Goal: Task Accomplishment & Management: Manage account settings

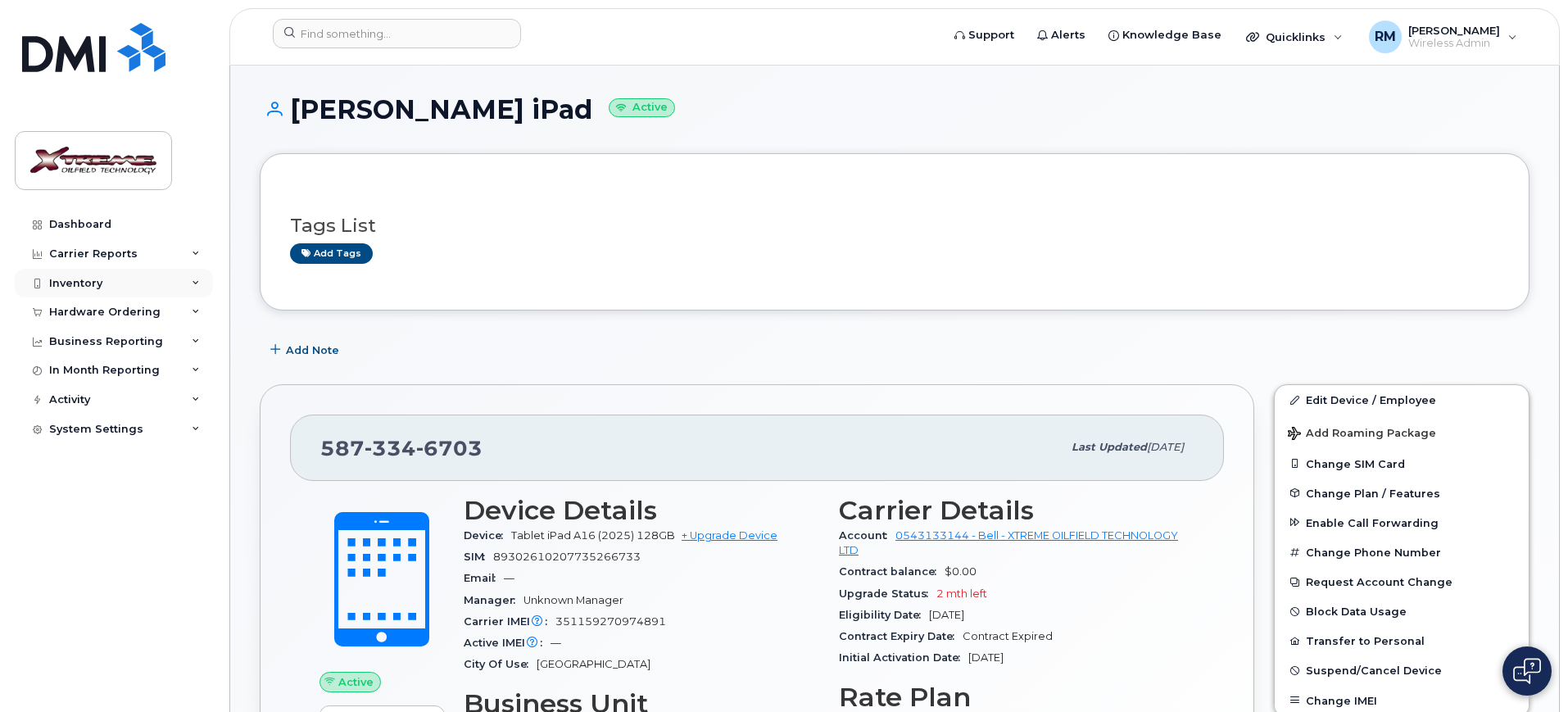
click at [65, 282] on div "Inventory" at bounding box center [76, 284] width 53 height 13
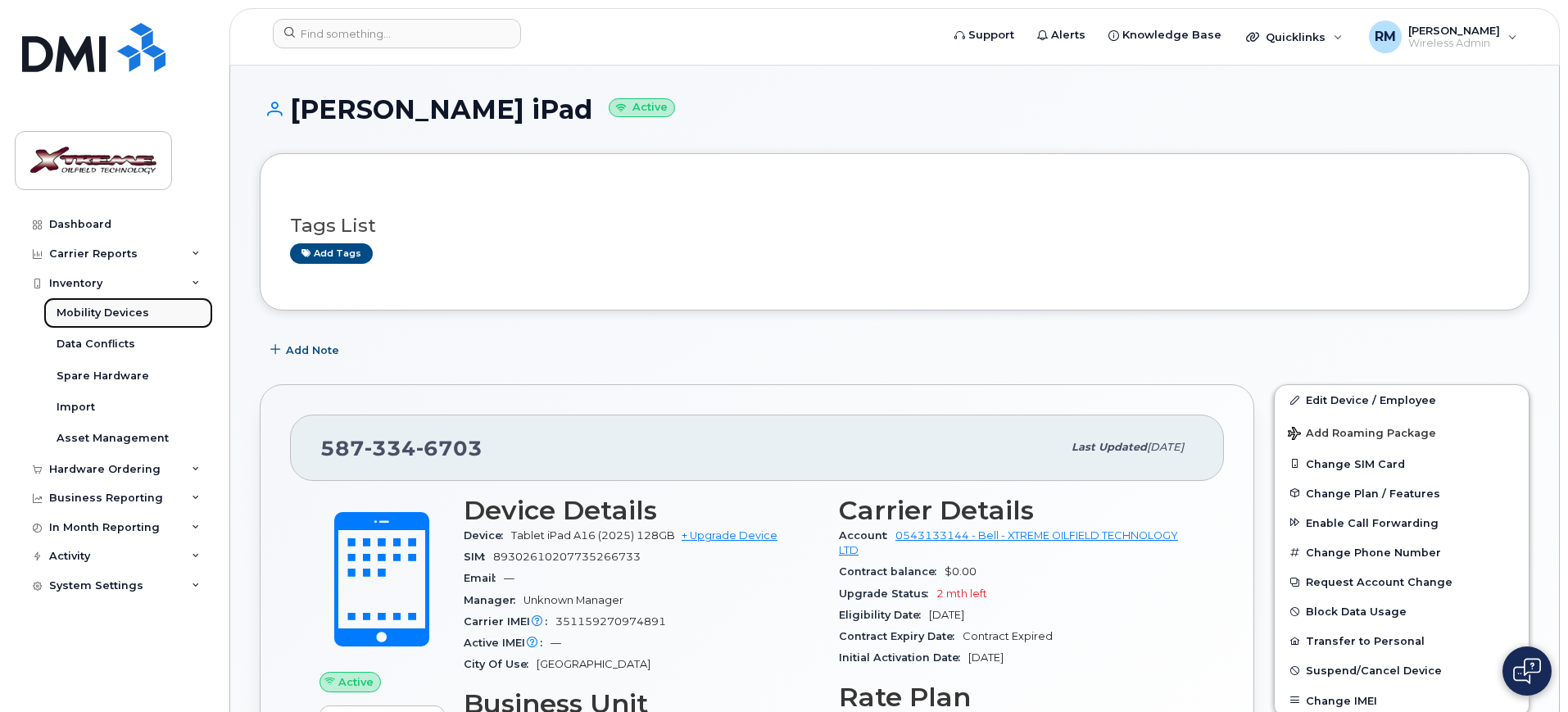
click at [139, 310] on div "Mobility Devices" at bounding box center [103, 313] width 93 height 15
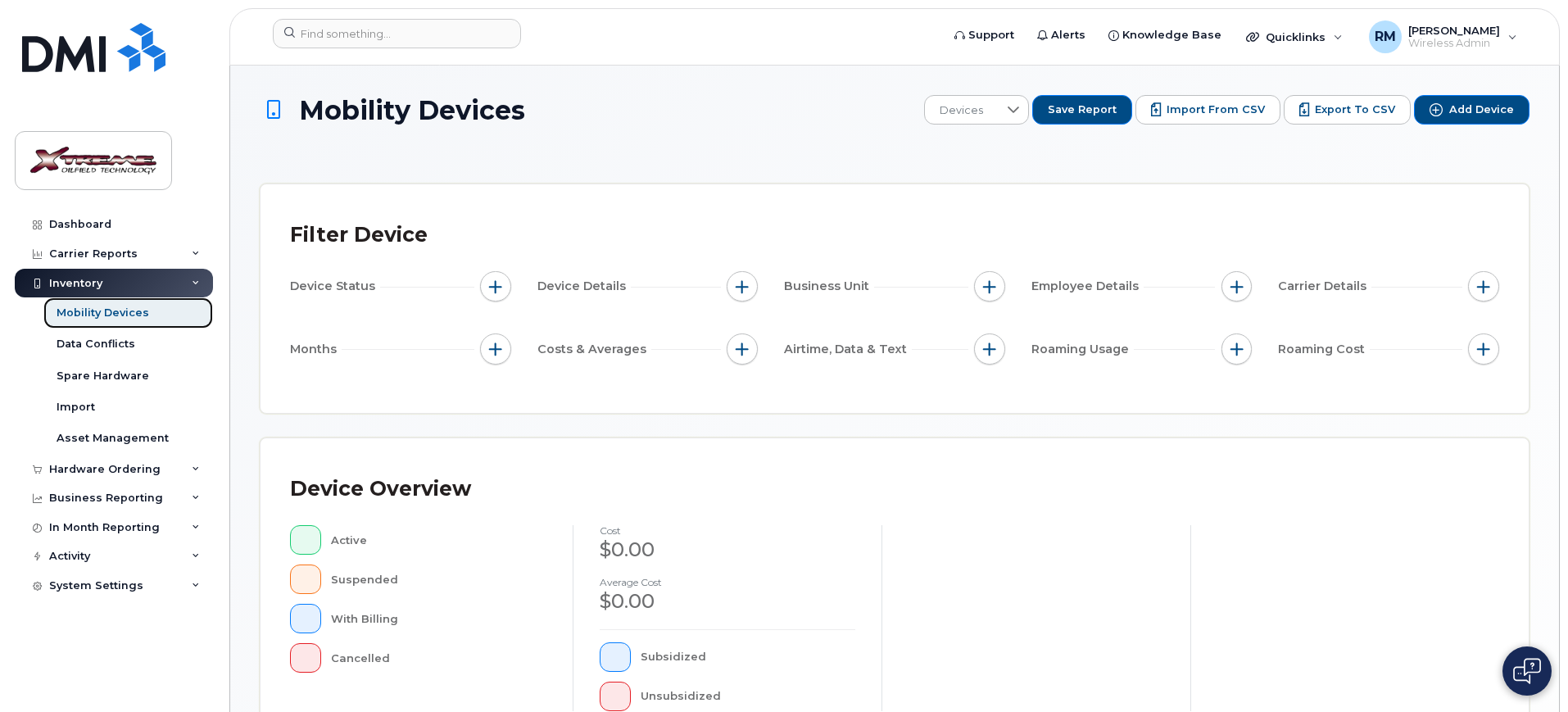
scroll to position [444, 0]
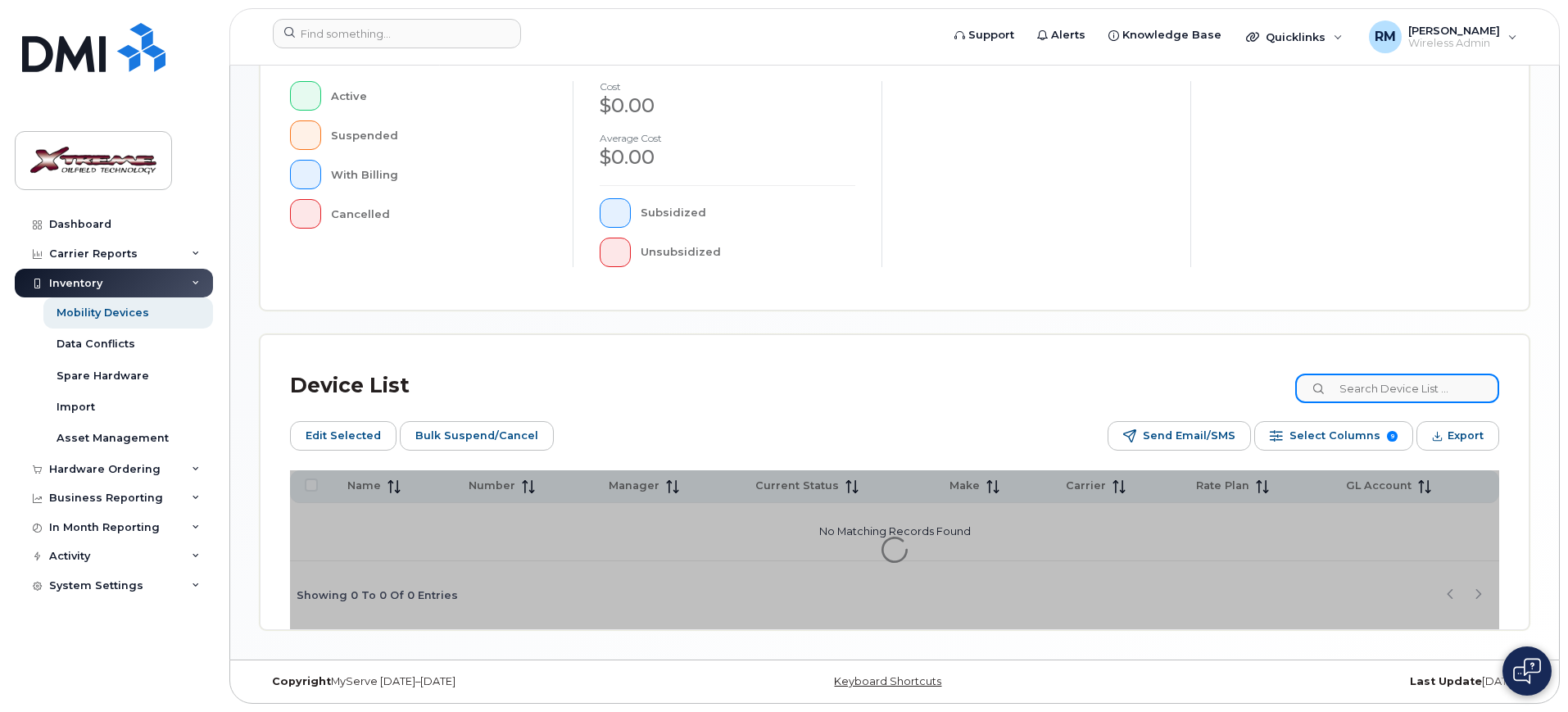
click at [1412, 393] on input at bounding box center [1396, 388] width 204 height 29
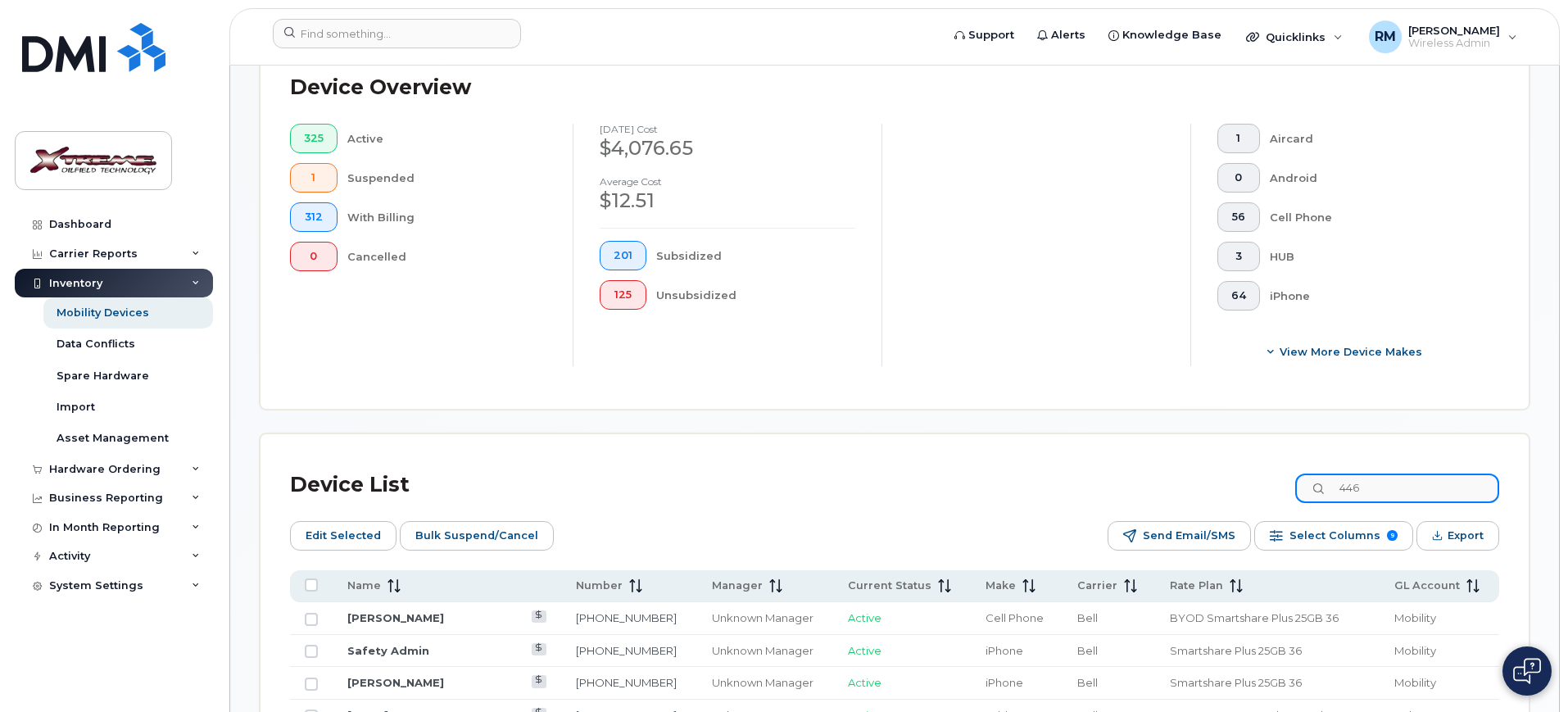
scroll to position [473, 0]
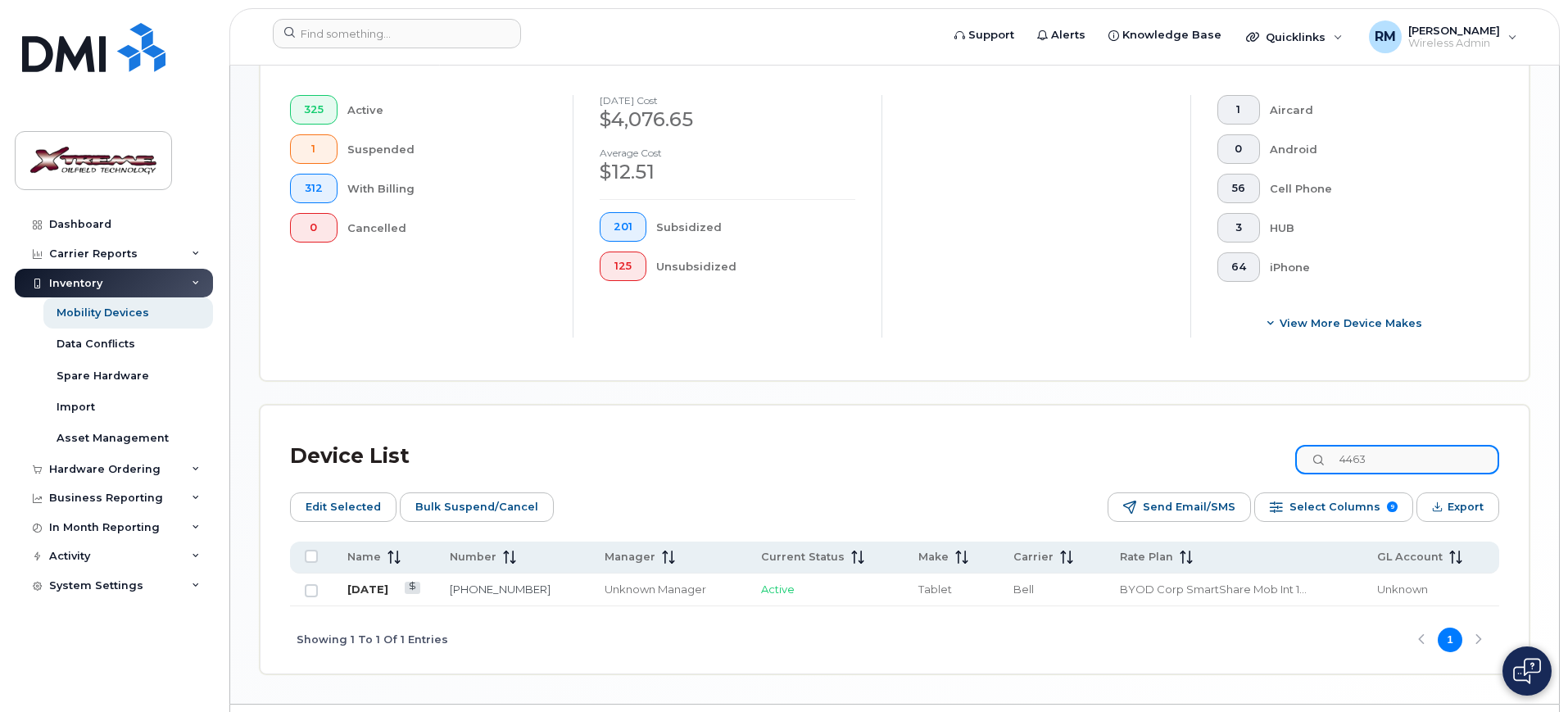
type input "4463"
click at [361, 583] on link "[DATE]" at bounding box center [368, 589] width 41 height 13
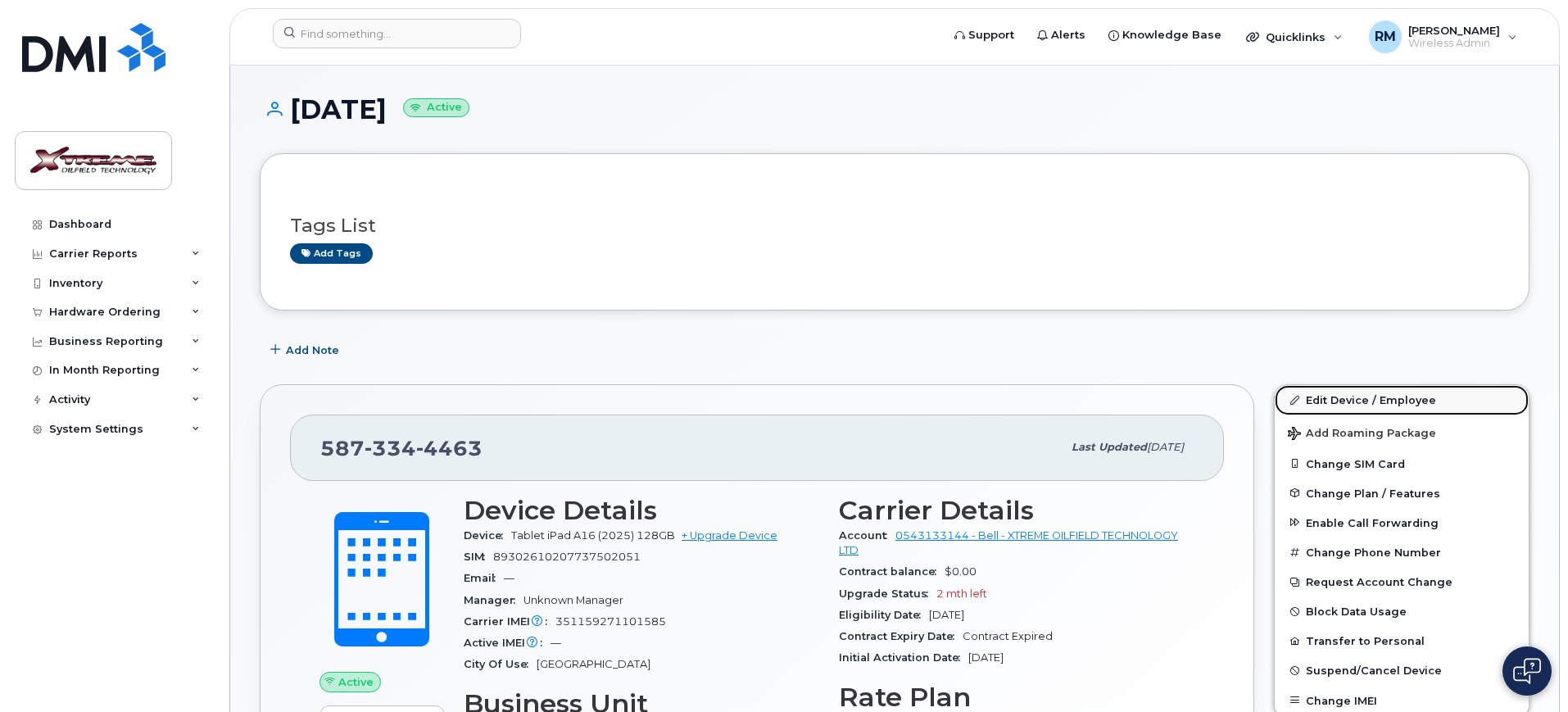
click at [1372, 401] on link "Edit Device / Employee" at bounding box center [1401, 400] width 254 height 29
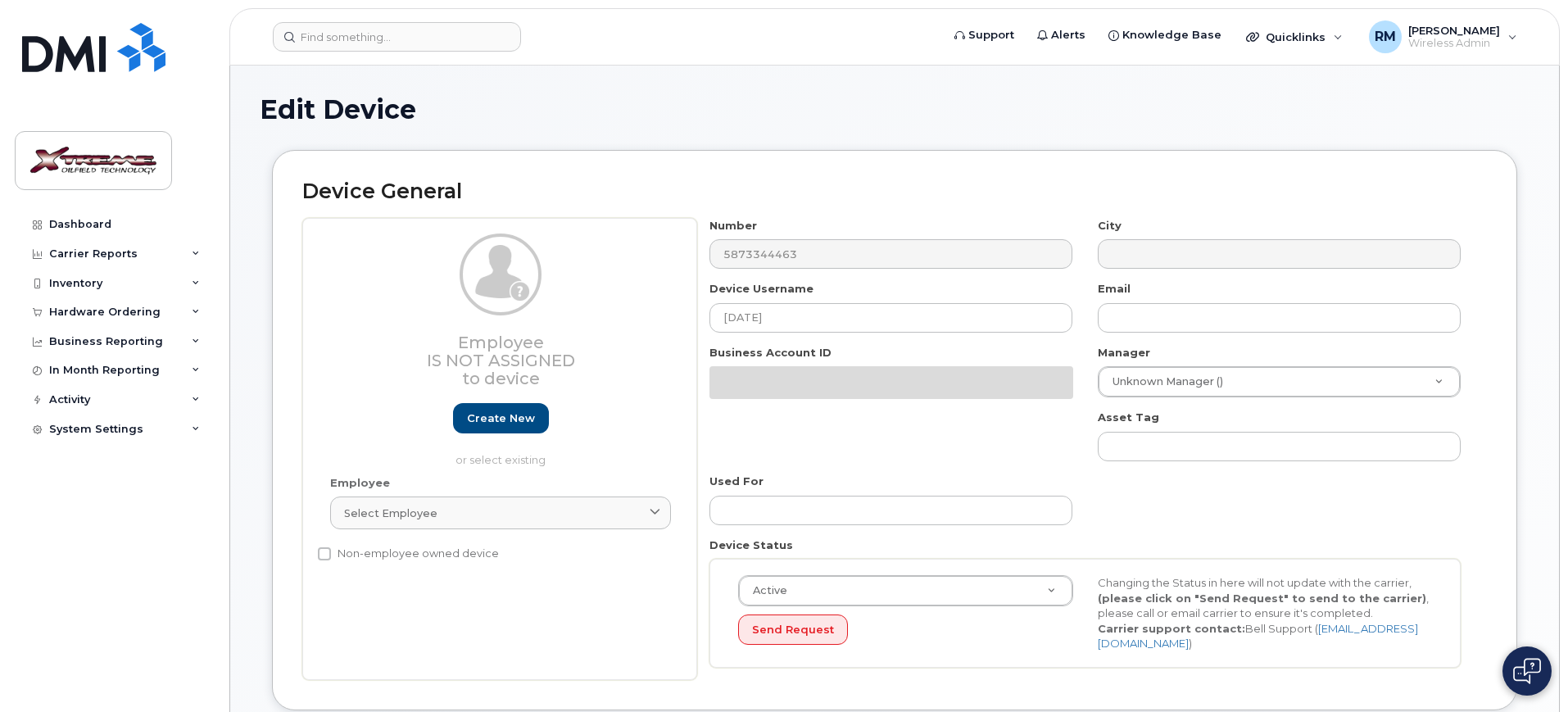
select select "4343095"
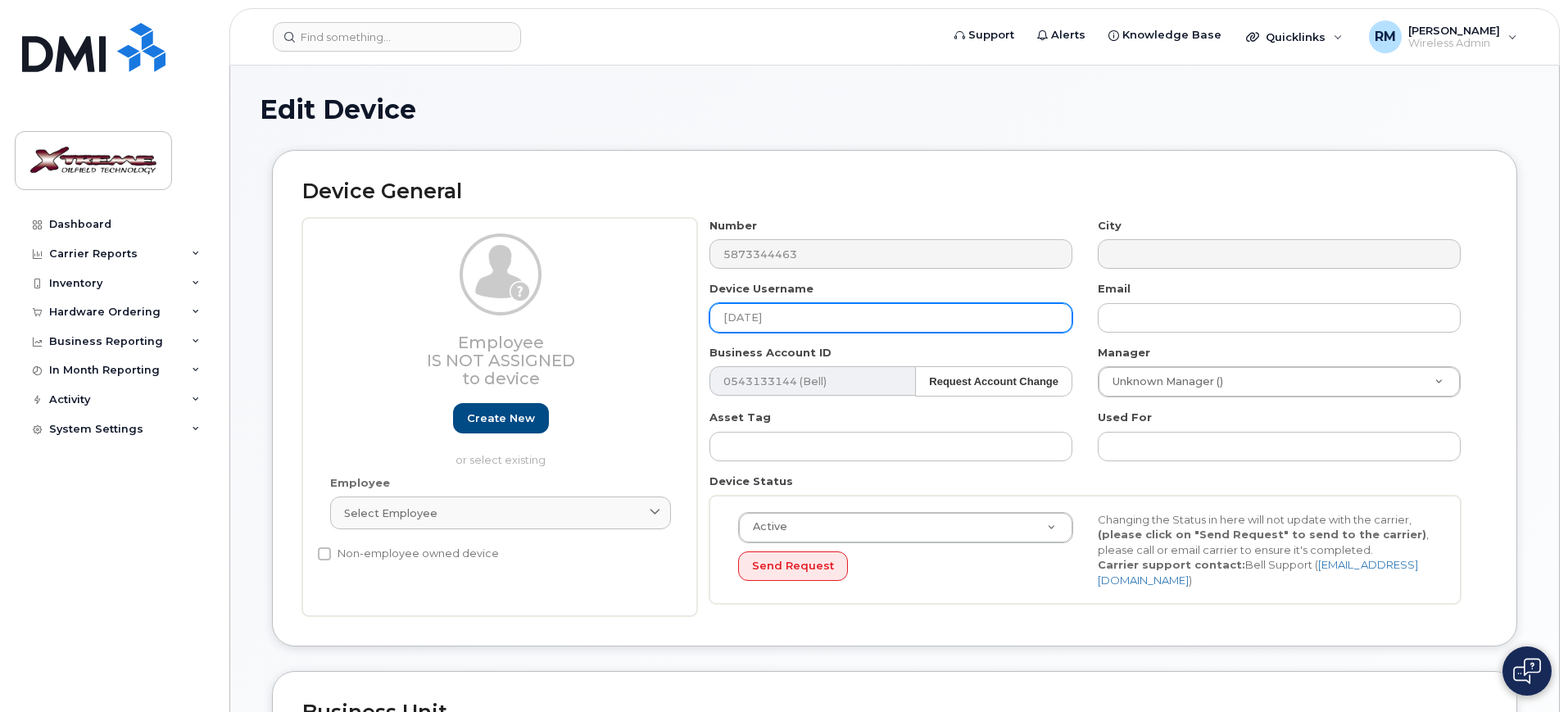
drag, startPoint x: 843, startPoint y: 328, endPoint x: 429, endPoint y: 298, distance: 415.1
click at [444, 298] on div "Employee Is not assigned to device Create new or select existing Employee Selec…" at bounding box center [894, 417] width 1184 height 399
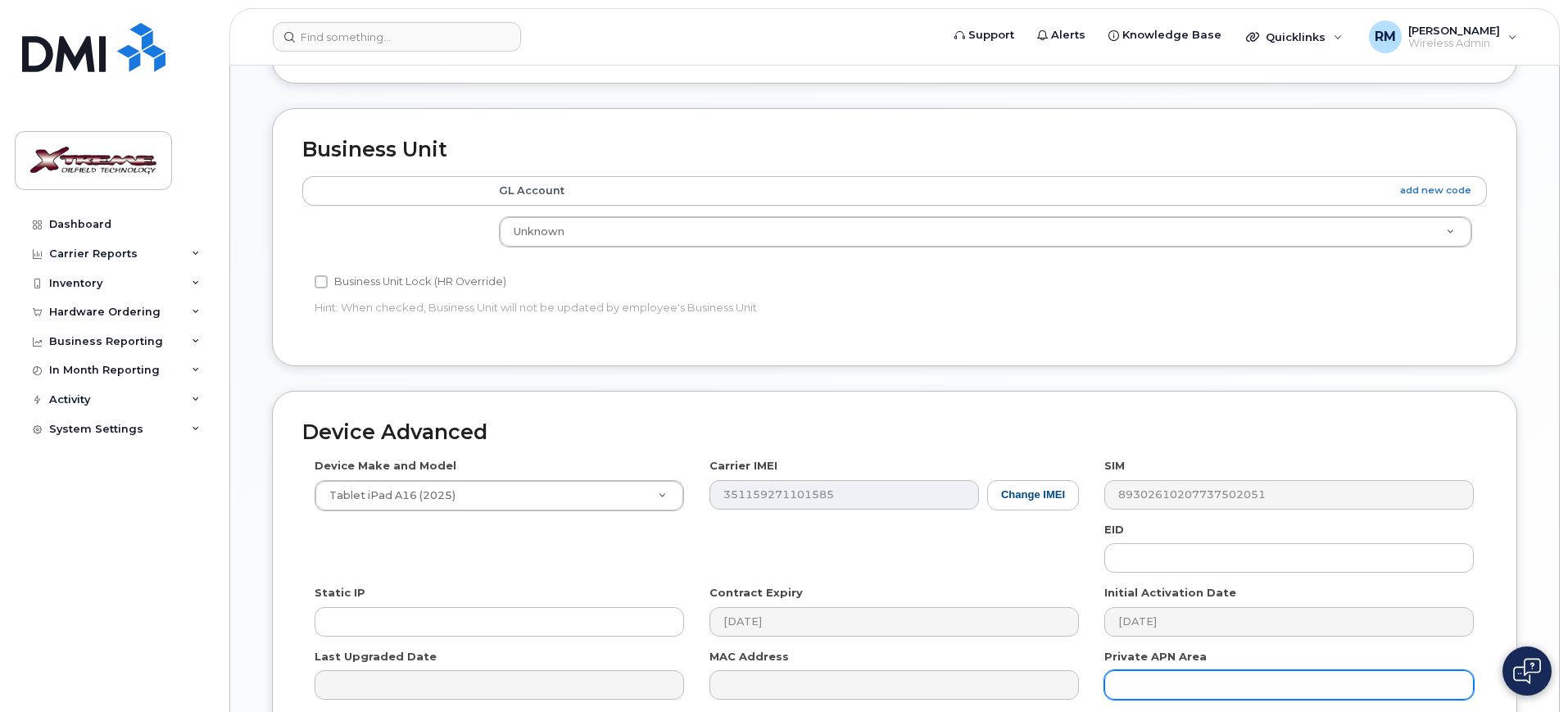
scroll to position [723, 0]
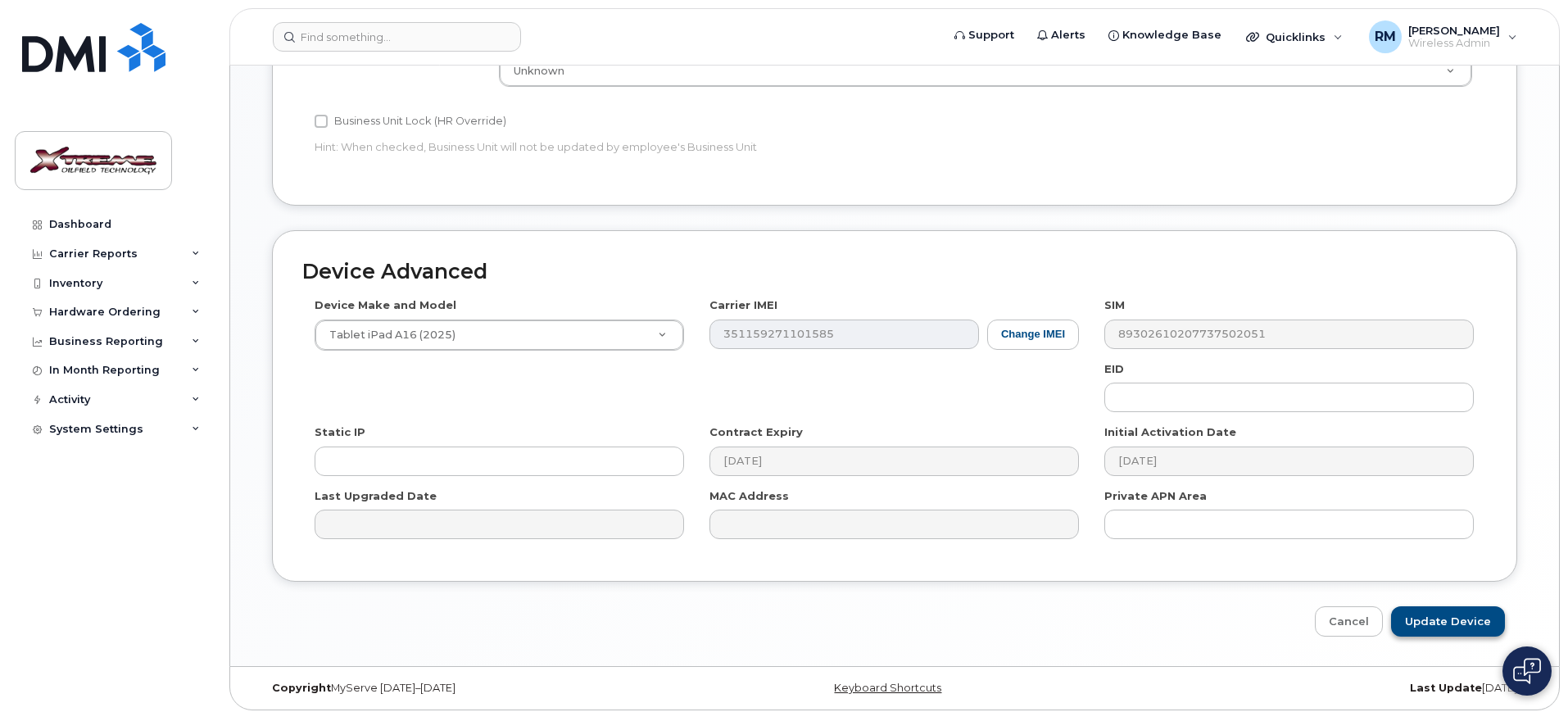
type input "[PERSON_NAME] iPad"
click at [1405, 606] on input "Update Device" at bounding box center [1448, 621] width 114 height 30
type input "Saving..."
